Goal: Task Accomplishment & Management: Manage account settings

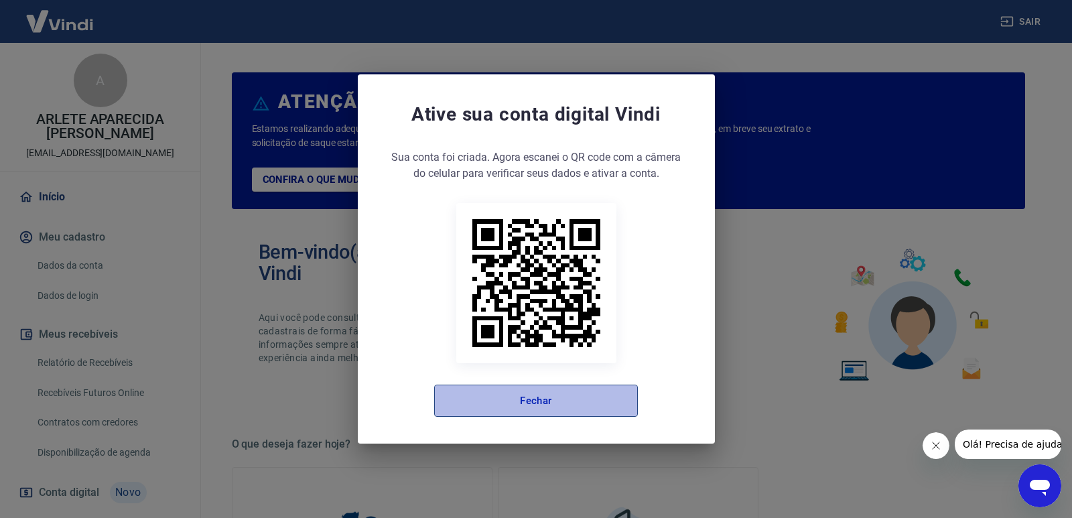
click at [574, 407] on button "Fechar" at bounding box center [536, 400] width 204 height 32
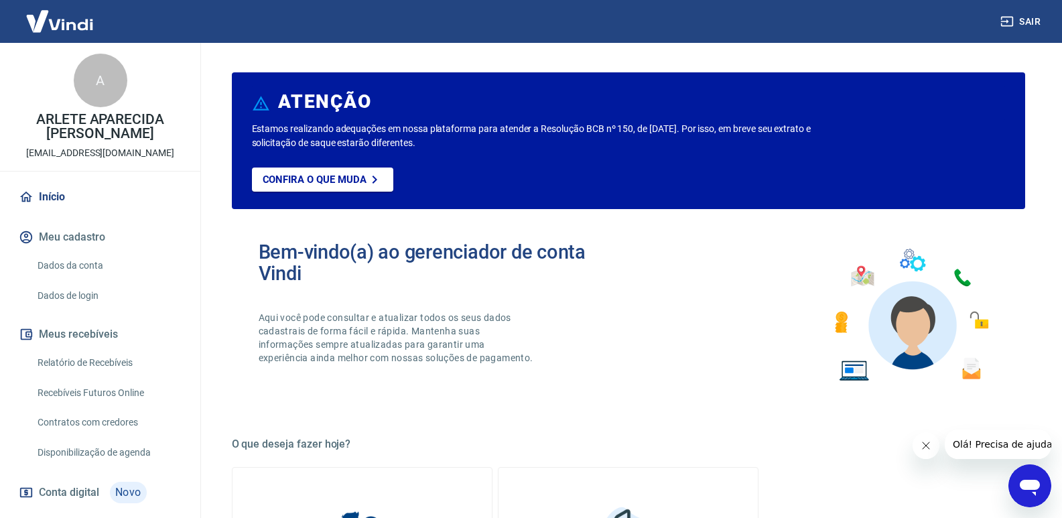
click at [52, 195] on link "Início" at bounding box center [100, 196] width 168 height 29
click at [69, 267] on link "Dados da conta" at bounding box center [108, 265] width 152 height 27
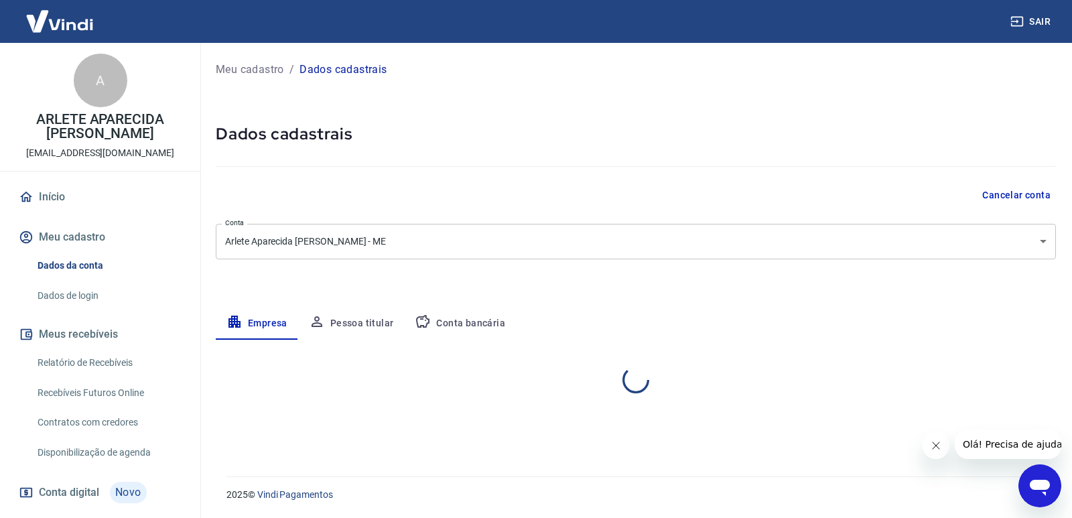
select select "SP"
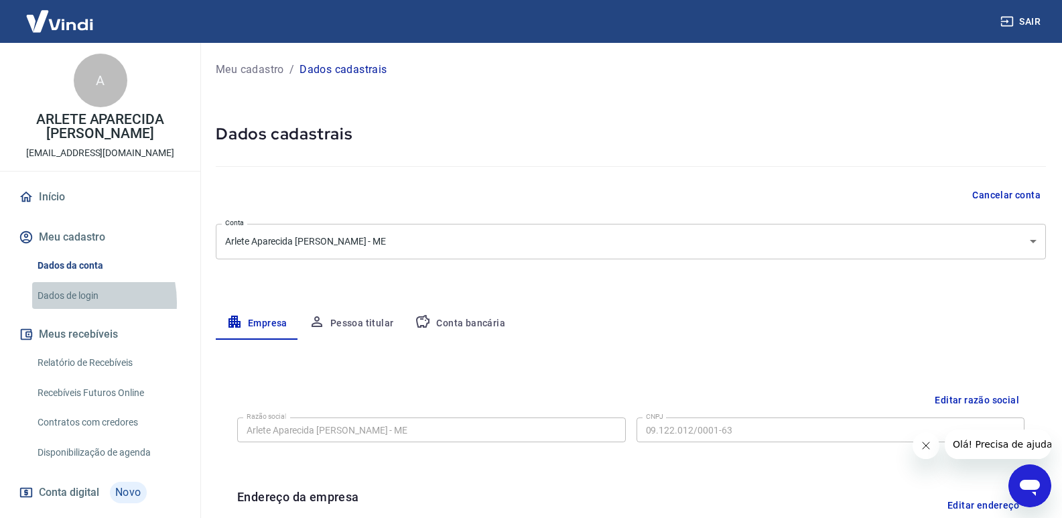
click at [68, 302] on link "Dados de login" at bounding box center [108, 295] width 152 height 27
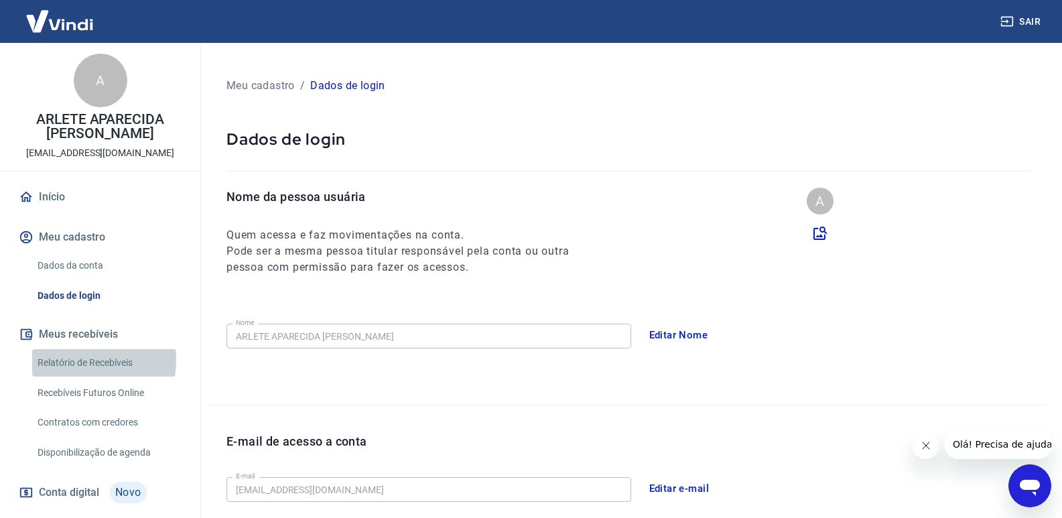
click at [68, 360] on link "Relatório de Recebíveis" at bounding box center [108, 362] width 152 height 27
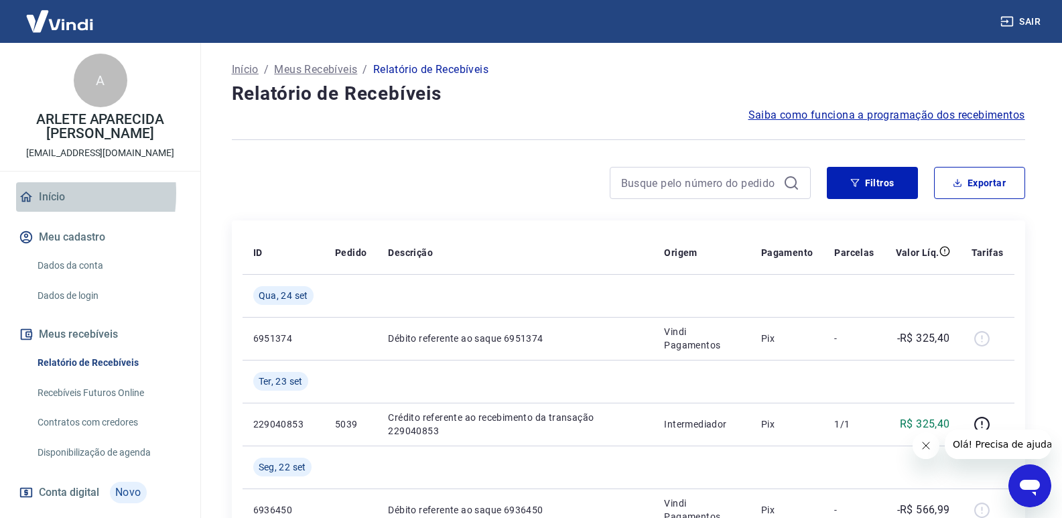
click at [19, 193] on icon at bounding box center [26, 197] width 15 height 15
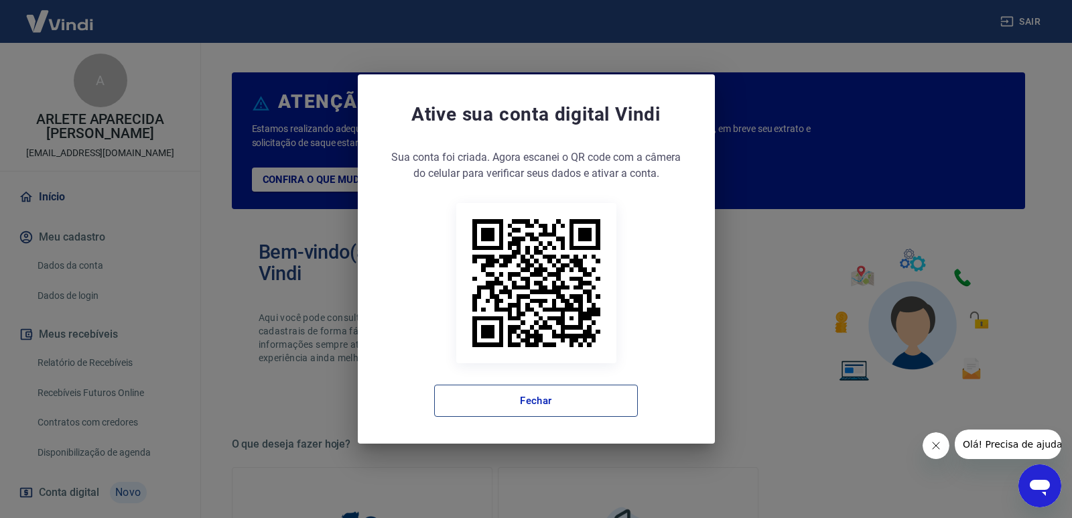
click at [596, 413] on button "Fechar" at bounding box center [536, 400] width 204 height 32
